Goal: Check status: Check status

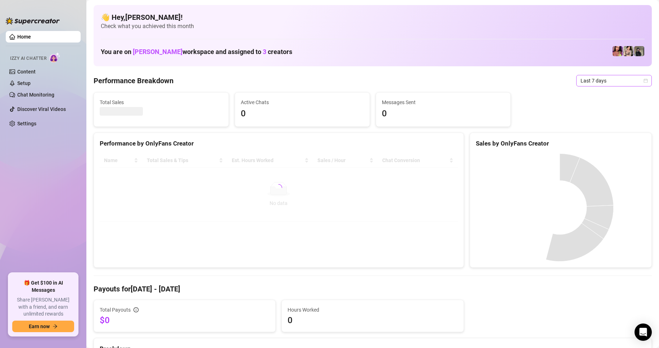
click at [636, 81] on span "Last 7 days" at bounding box center [613, 80] width 67 height 11
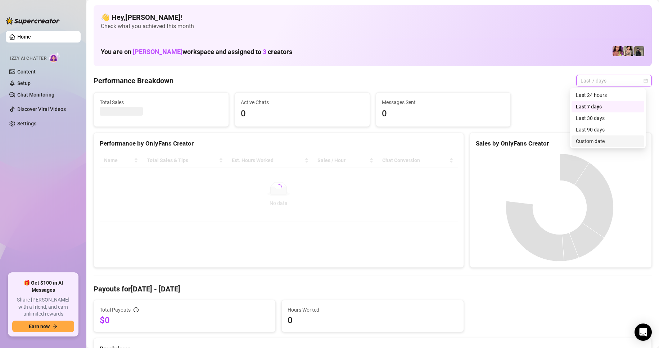
drag, startPoint x: 603, startPoint y: 147, endPoint x: 600, endPoint y: 142, distance: 5.8
click at [603, 146] on div "Last 90 days Custom date Last 24 hours Last 7 days Last 30 days Last 90 days Cu…" at bounding box center [608, 118] width 76 height 60
click at [600, 142] on div "Custom date" at bounding box center [608, 141] width 64 height 8
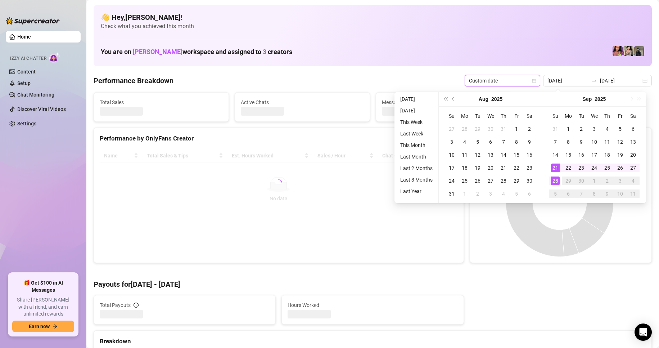
type input "[DATE]"
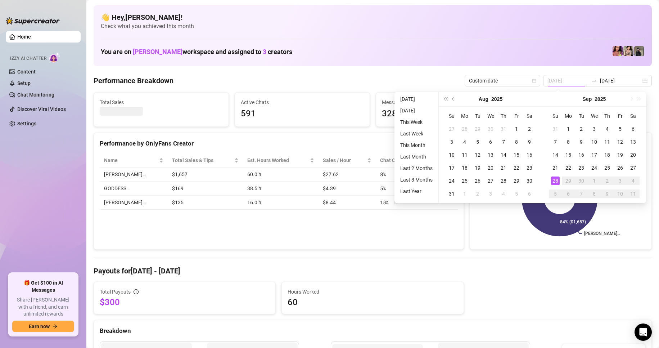
click at [553, 181] on div "28" at bounding box center [555, 180] width 9 height 9
click at [553, 180] on div "28" at bounding box center [555, 180] width 9 height 9
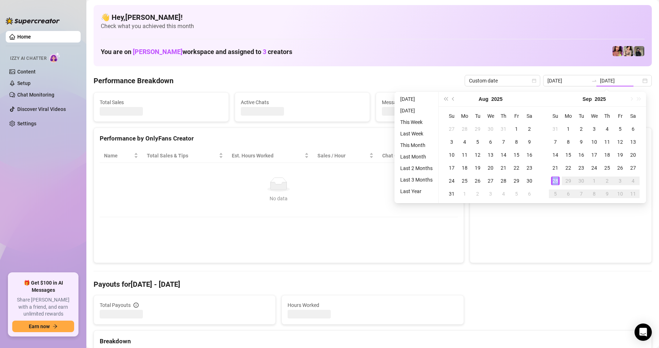
type input "[DATE]"
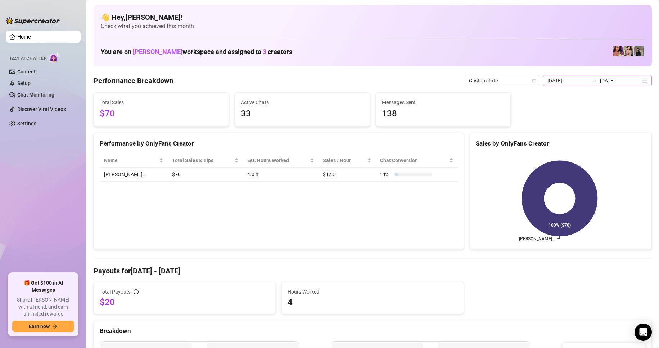
click at [638, 83] on div "[DATE] [DATE]" at bounding box center [597, 81] width 109 height 12
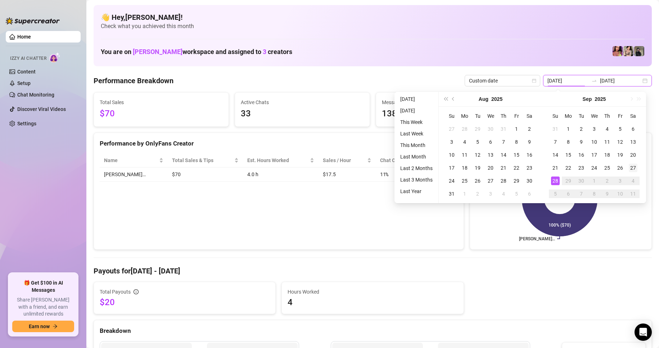
type input "[DATE]"
click at [633, 165] on div "27" at bounding box center [632, 167] width 9 height 9
drag, startPoint x: 633, startPoint y: 165, endPoint x: 627, endPoint y: 173, distance: 10.1
click at [633, 165] on div "27" at bounding box center [632, 167] width 9 height 9
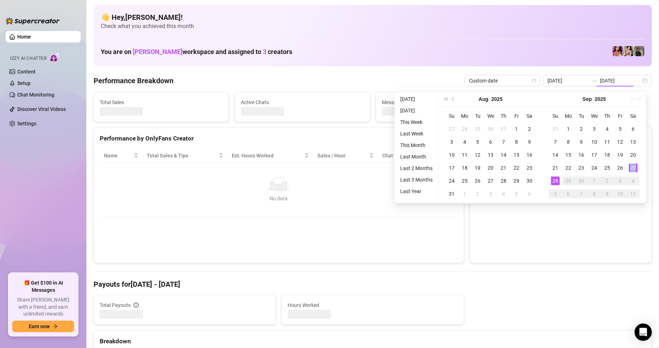
type input "[DATE]"
